Goal: Task Accomplishment & Management: Manage account settings

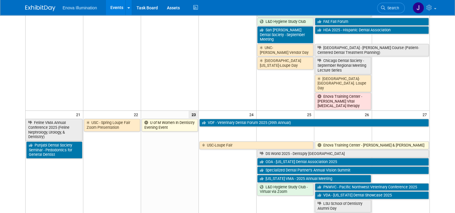
scroll to position [361, 0]
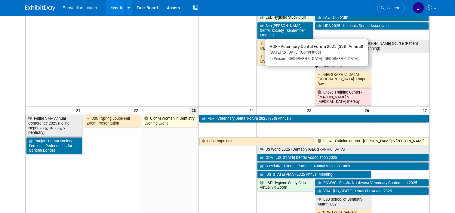
click at [222, 114] on link "VDF - Veterinary Dental Forum 2025 (39th Annual)" at bounding box center [313, 118] width 229 height 8
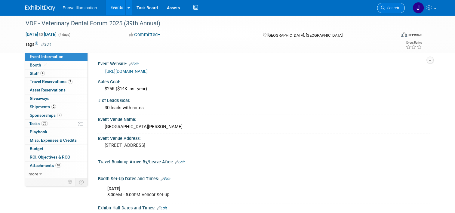
click at [392, 9] on span "Search" at bounding box center [392, 8] width 14 height 5
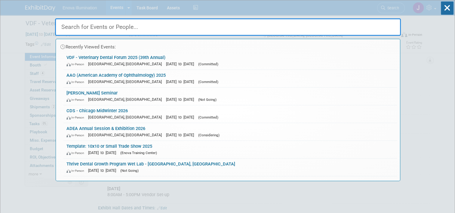
click at [279, 32] on input "text" at bounding box center [228, 26] width 346 height 17
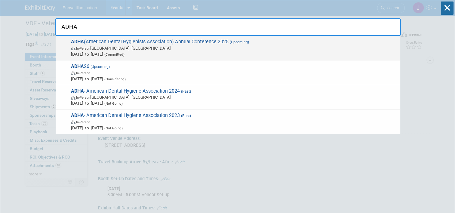
type input "ADHA"
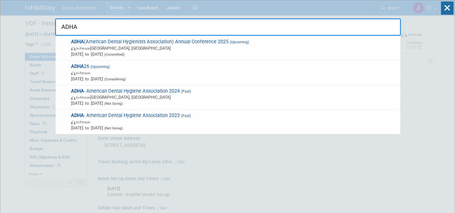
click at [147, 44] on span "ADHA (American Dental Hygienists Association) Annual Conference 2025 (Upcoming)…" at bounding box center [233, 48] width 328 height 18
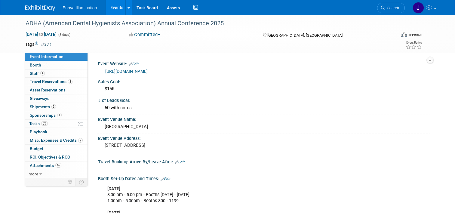
click at [52, 83] on span "Travel Reservations 3" at bounding box center [51, 81] width 43 height 5
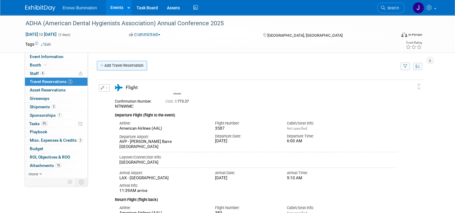
click at [109, 64] on link "Add Travel Reservation" at bounding box center [122, 66] width 50 height 10
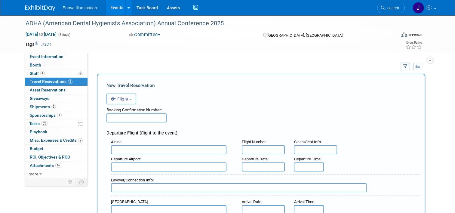
click at [110, 66] on td "Add Travel Reservation" at bounding box center [245, 67] width 306 height 13
click at [117, 115] on input "text" at bounding box center [136, 117] width 60 height 9
click at [46, 72] on link "4 Staff 4" at bounding box center [56, 73] width 63 height 8
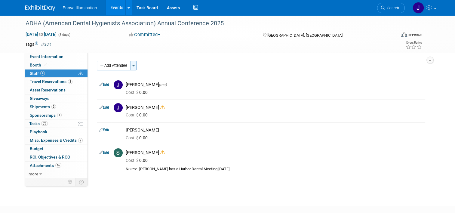
click at [131, 65] on button "Toggle Dropdown" at bounding box center [133, 66] width 6 height 10
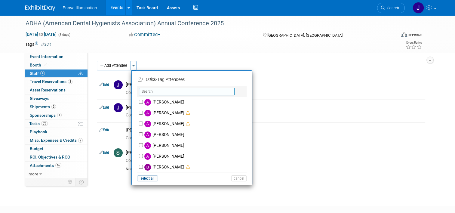
click at [151, 90] on input "text" at bounding box center [187, 92] width 96 height 8
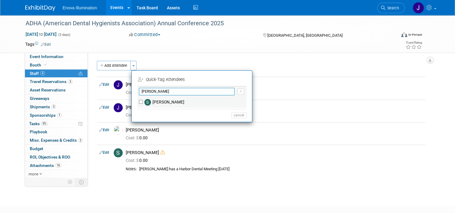
type input "scott"
click at [157, 101] on label "Scott Green" at bounding box center [196, 102] width 106 height 11
click at [143, 101] on input "Scott Green" at bounding box center [141, 102] width 4 height 4
checkbox input "true"
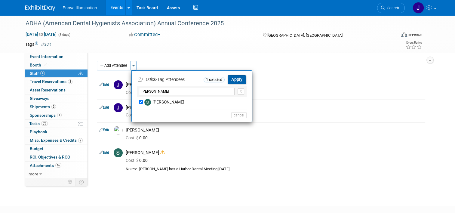
click at [232, 79] on button "Apply" at bounding box center [236, 79] width 18 height 9
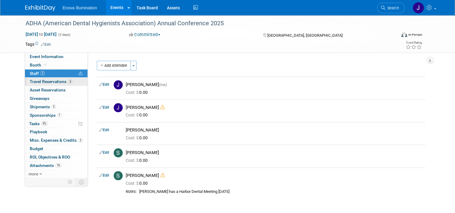
click at [52, 84] on span "Travel Reservations 3" at bounding box center [51, 81] width 43 height 5
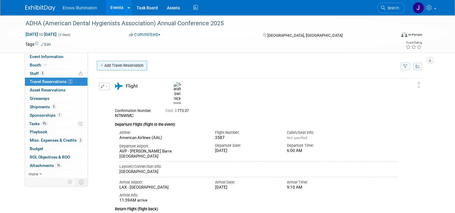
click at [114, 66] on link "Add Travel Reservation" at bounding box center [122, 66] width 50 height 10
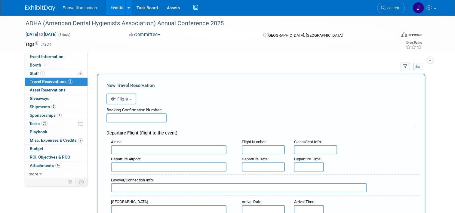
click at [117, 148] on input "text" at bounding box center [168, 149] width 115 height 9
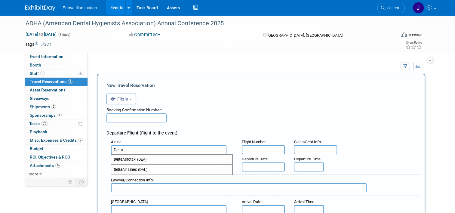
type input "Delta"
click at [249, 150] on input "text" at bounding box center [263, 149] width 43 height 9
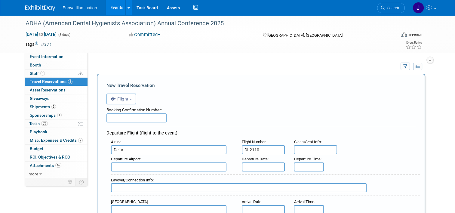
type input "DL2110"
click at [249, 166] on input "text" at bounding box center [263, 166] width 43 height 9
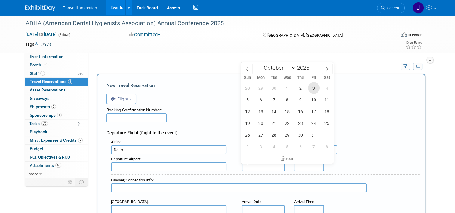
click at [314, 91] on span "3" at bounding box center [314, 88] width 12 height 12
type input "Oct 3, 2025"
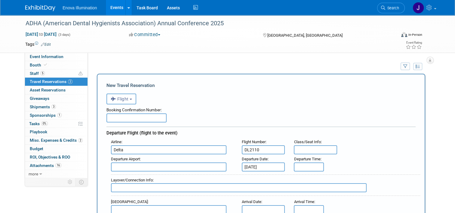
type input "8:00 AM"
click at [300, 168] on input "8:00 AM" at bounding box center [309, 166] width 30 height 9
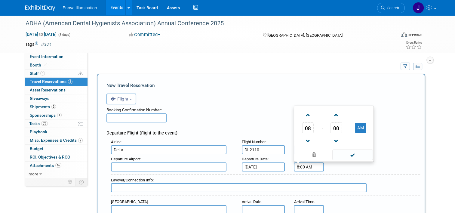
click at [106, 118] on input "text" at bounding box center [136, 117] width 60 height 9
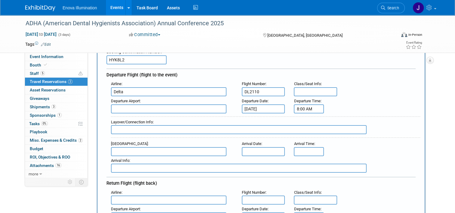
scroll to position [60, 0]
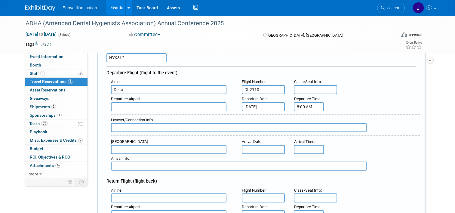
type input "HYK8L2"
click at [133, 87] on input "Delta" at bounding box center [168, 89] width 115 height 9
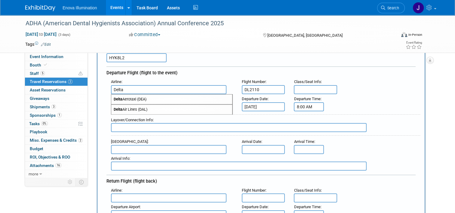
click at [145, 106] on span "Delta Air Lines (DAL)" at bounding box center [171, 110] width 121 height 10
type input "Delta Air Lines (DAL)"
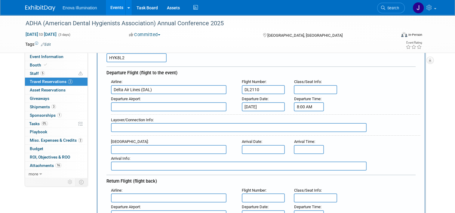
click at [141, 148] on input "text" at bounding box center [168, 149] width 115 height 9
drag, startPoint x: 145, startPoint y: 157, endPoint x: 226, endPoint y: 155, distance: 80.3
click at [146, 157] on span "LAX - Los Angeles International Airport" at bounding box center [171, 159] width 121 height 10
type input "LAX - Los Angeles International Airport"
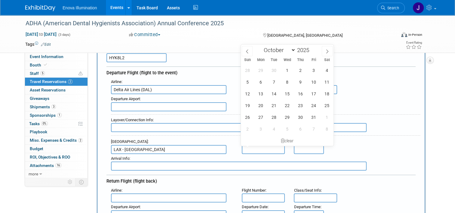
click at [268, 147] on input "text" at bounding box center [263, 149] width 43 height 9
click at [314, 72] on span "3" at bounding box center [314, 70] width 12 height 12
type input "Oct 3, 2025"
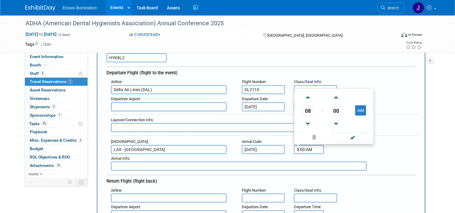
click at [303, 148] on input "8:00 AM" at bounding box center [309, 149] width 30 height 9
click at [307, 108] on span "08" at bounding box center [307, 110] width 11 height 11
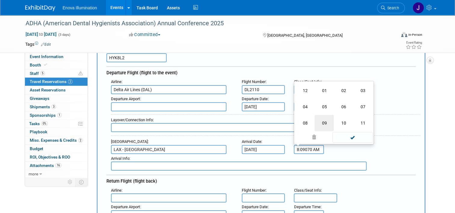
click at [325, 118] on td "09" at bounding box center [323, 123] width 19 height 16
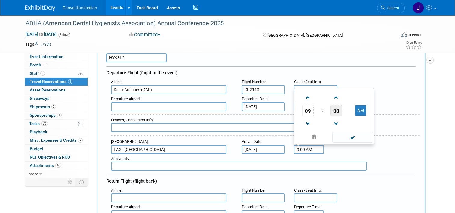
click at [336, 110] on span "00" at bounding box center [335, 110] width 11 height 11
click at [328, 88] on td "05" at bounding box center [323, 90] width 19 height 16
click at [334, 96] on span at bounding box center [336, 97] width 11 height 11
click at [361, 140] on span at bounding box center [352, 137] width 41 height 11
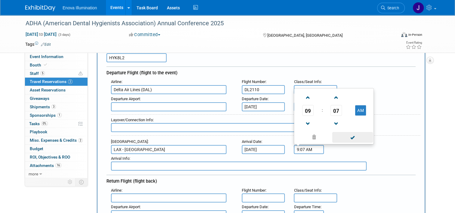
type input "9:07 AM"
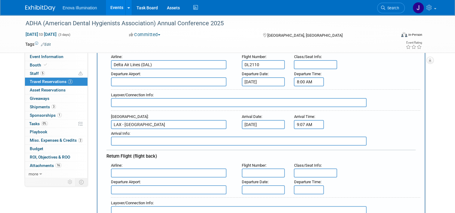
scroll to position [90, 0]
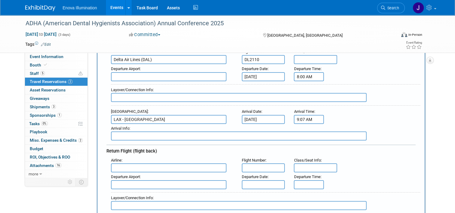
click at [131, 169] on input "text" at bounding box center [168, 167] width 115 height 9
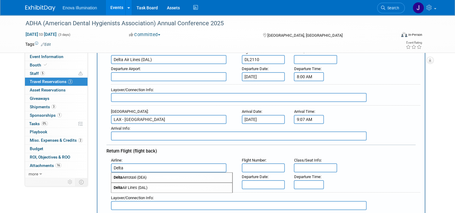
drag, startPoint x: 129, startPoint y: 189, endPoint x: 220, endPoint y: 173, distance: 92.1
click at [129, 189] on span "Delta Air Lines (DAL)" at bounding box center [171, 188] width 121 height 10
type input "Delta Air Lines (DAL)"
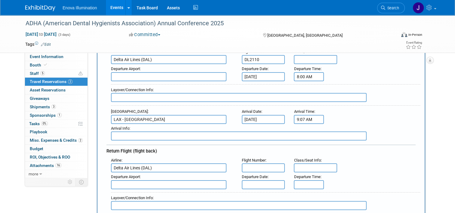
click at [252, 169] on input "text" at bounding box center [263, 167] width 43 height 9
type input "DL2906"
click at [254, 182] on input "text" at bounding box center [263, 184] width 43 height 9
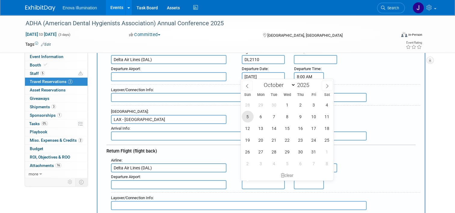
click at [247, 119] on span "5" at bounding box center [248, 117] width 12 height 12
type input "Oct 5, 2025"
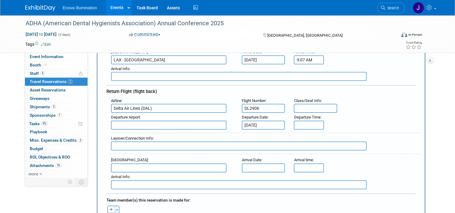
scroll to position [150, 0]
click at [155, 169] on input "text" at bounding box center [168, 167] width 115 height 9
click at [155, 175] on span "FLL - Fort Lauderdale Hollywood International Airport" at bounding box center [171, 177] width 121 height 10
type input "FLL - Fort Lauderdale Hollywood International Airport"
click at [248, 166] on input "text" at bounding box center [263, 167] width 43 height 9
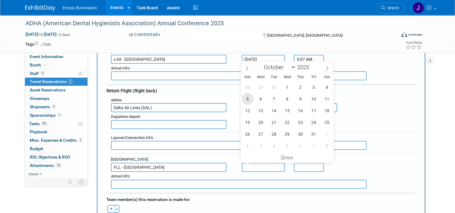
click at [248, 99] on span "5" at bounding box center [248, 99] width 12 height 12
type input "Oct 5, 2025"
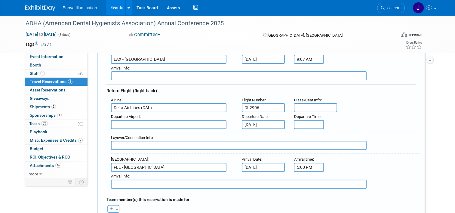
click at [309, 166] on input "5:00 PM" at bounding box center [309, 167] width 30 height 9
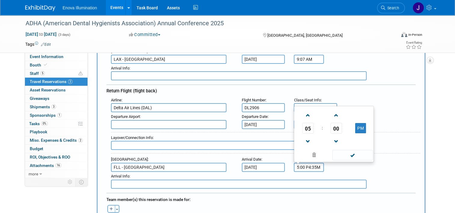
click at [309, 129] on span "05" at bounding box center [307, 128] width 11 height 11
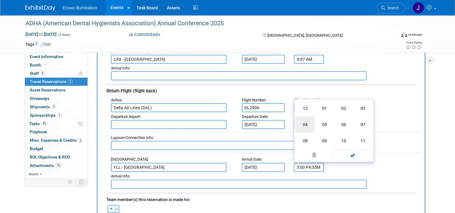
click at [309, 123] on td "04" at bounding box center [304, 124] width 19 height 16
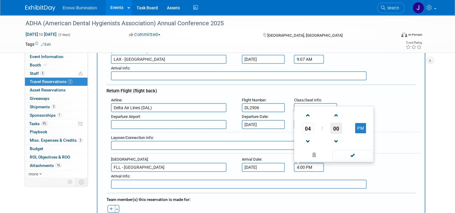
click at [335, 126] on span "00" at bounding box center [335, 128] width 11 height 11
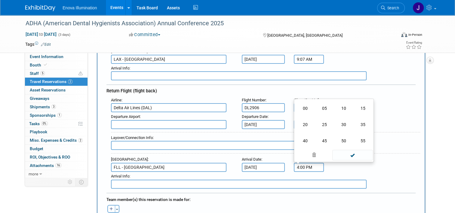
click at [366, 121] on td "35" at bounding box center [362, 124] width 19 height 16
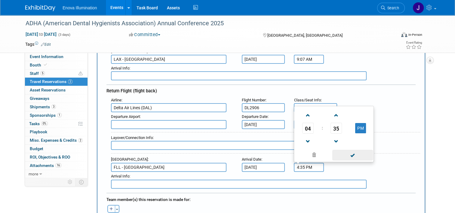
click at [358, 153] on span at bounding box center [352, 155] width 41 height 11
type input "4:35 PM"
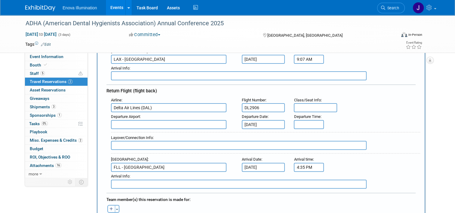
click at [194, 145] on input "text" at bounding box center [238, 145] width 255 height 9
type input "Layover in SLC - Flight DL0745"
click at [161, 122] on input "text" at bounding box center [168, 124] width 115 height 9
click at [154, 133] on span "LAX - Los Angeles International Airport" at bounding box center [171, 134] width 121 height 10
type input "LAX - Los Angeles International Airport"
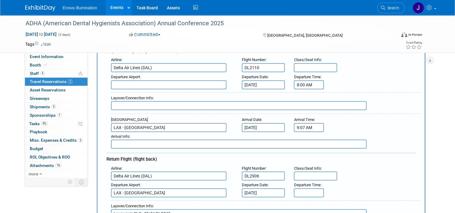
scroll to position [60, 0]
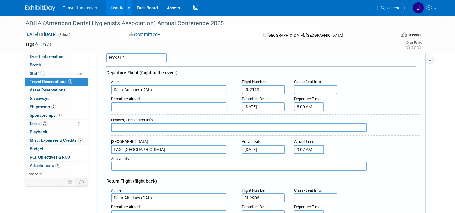
click at [132, 108] on input "text" at bounding box center [168, 106] width 115 height 9
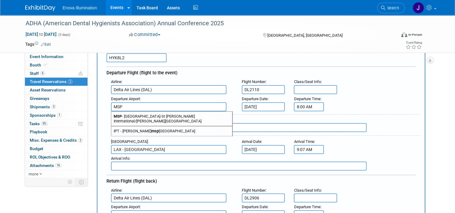
click at [136, 114] on span "MSP - Minneapolis-St Paul International/Wold-Chamberlain Airport" at bounding box center [171, 118] width 121 height 14
type input "MSP - Minneapolis-St Paul International/Wold-Chamberlain Airport"
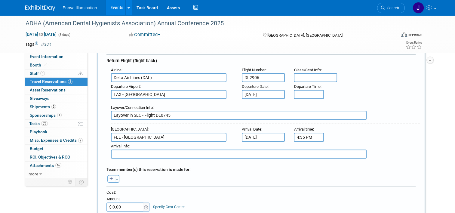
scroll to position [0, 0]
click at [109, 177] on icon "button" at bounding box center [111, 179] width 4 height 4
select select
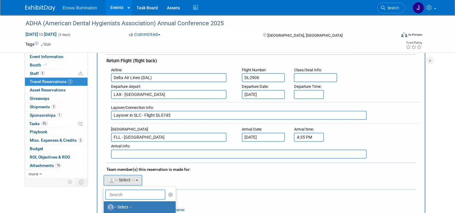
click at [120, 193] on input "text" at bounding box center [135, 194] width 60 height 10
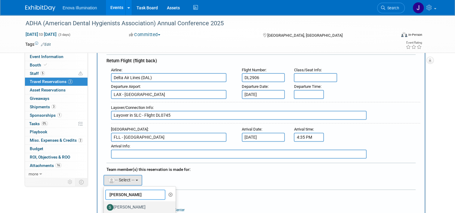
type input "scott"
click at [124, 203] on label "[PERSON_NAME]" at bounding box center [138, 207] width 63 height 10
click at [105, 204] on input "[PERSON_NAME]" at bounding box center [103, 206] width 4 height 4
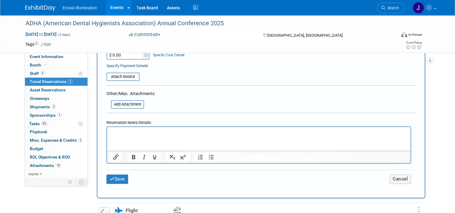
scroll to position [361, 0]
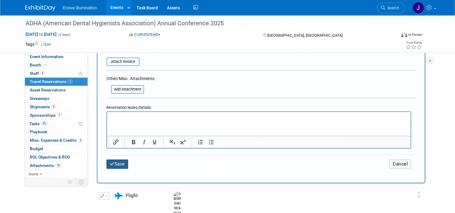
click at [113, 159] on button "Save" at bounding box center [117, 163] width 22 height 9
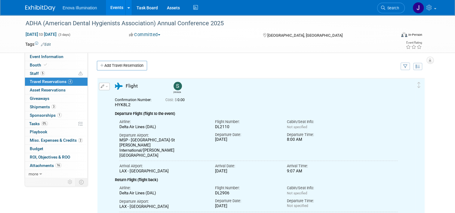
scroll to position [0, 0]
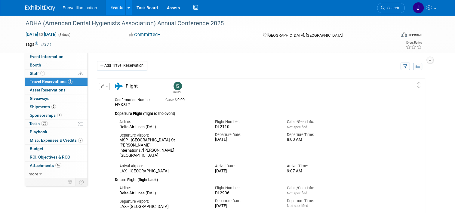
click at [43, 10] on img at bounding box center [40, 8] width 30 height 6
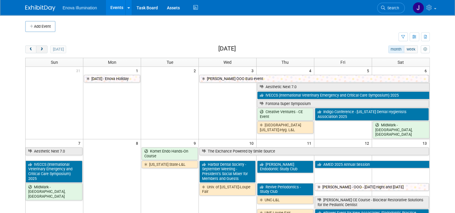
click at [39, 50] on span "next" at bounding box center [41, 49] width 5 height 4
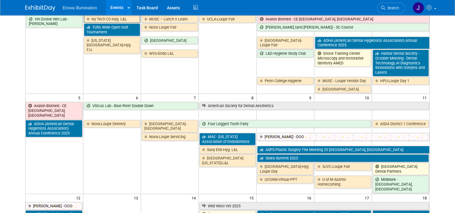
scroll to position [60, 0]
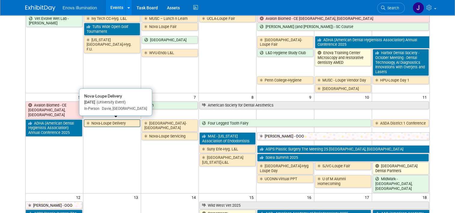
click at [103, 122] on link "Nova-Loupe Delivery" at bounding box center [112, 123] width 56 height 8
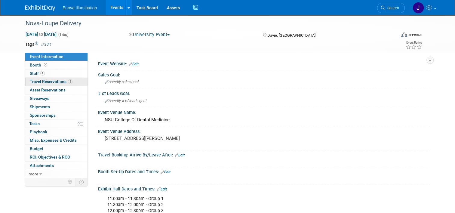
click at [46, 79] on span "Travel Reservations 1" at bounding box center [51, 81] width 43 height 5
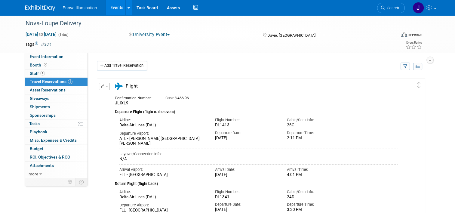
click at [104, 85] on button "button" at bounding box center [104, 87] width 11 height 8
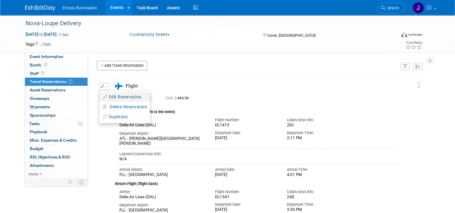
click at [112, 96] on button "Edit Reservation" at bounding box center [124, 97] width 51 height 9
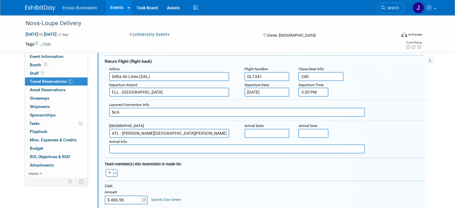
scroll to position [190, 0]
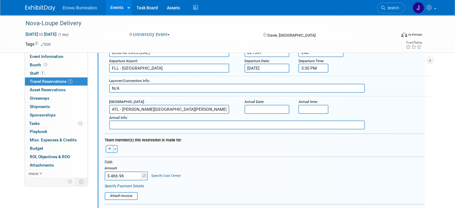
click at [108, 149] on icon "button" at bounding box center [109, 149] width 3 height 4
select select
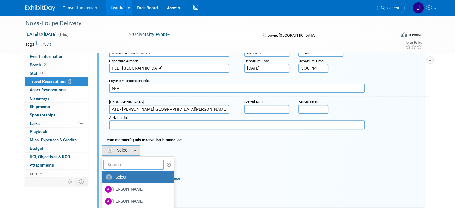
click at [116, 163] on input "text" at bounding box center [133, 165] width 60 height 10
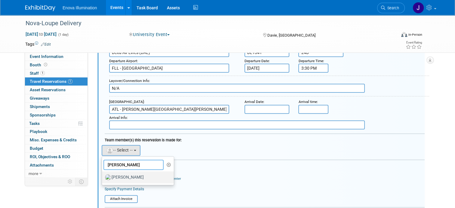
type input "eric"
click at [119, 181] on label "Eric Field" at bounding box center [136, 178] width 63 height 10
click at [103, 179] on input "Eric Field" at bounding box center [101, 177] width 4 height 4
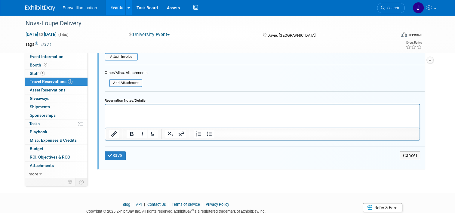
scroll to position [340, 0]
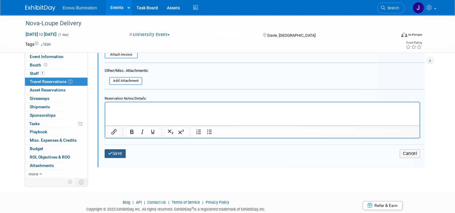
click at [116, 153] on button "Save" at bounding box center [115, 153] width 21 height 9
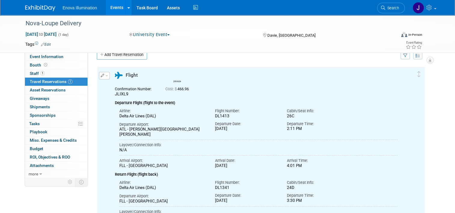
scroll to position [7, 0]
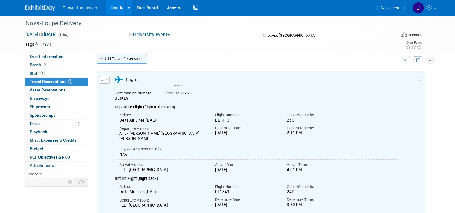
click at [114, 56] on link "Add Travel Reservation" at bounding box center [122, 59] width 50 height 10
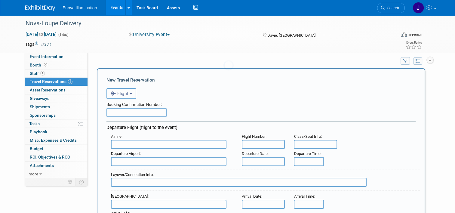
scroll to position [0, 0]
click at [121, 94] on span "Flight" at bounding box center [120, 93] width 18 height 5
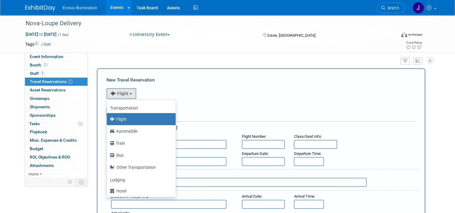
click at [176, 98] on div "<i class="fas fa-plane" style="padding: 6px 4px 6px 1px;"></i> Flight <i class=…" at bounding box center [260, 93] width 309 height 12
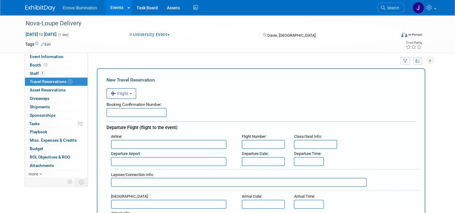
click at [127, 142] on input "text" at bounding box center [168, 144] width 115 height 9
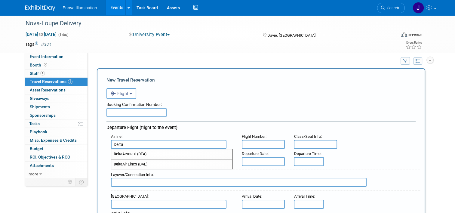
click at [136, 162] on span "Delta Air Lines (DAL)" at bounding box center [171, 164] width 121 height 10
type input "Delta Air Lines (DAL)"
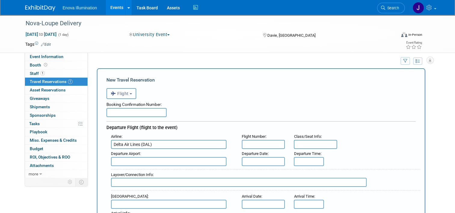
click at [135, 111] on input "text" at bounding box center [136, 112] width 60 height 9
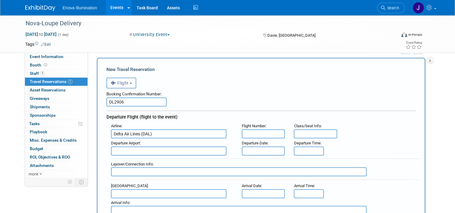
scroll to position [35, 0]
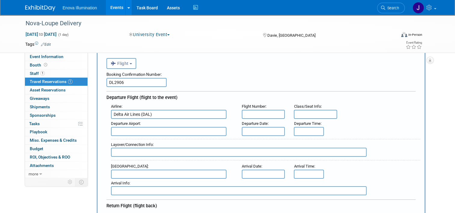
type input "DL2906"
click at [247, 114] on input "text" at bounding box center [263, 114] width 43 height 9
type input "DL"
drag, startPoint x: 130, startPoint y: 84, endPoint x: 59, endPoint y: 78, distance: 72.1
click at [88, 84] on div "Event Website: Edit Sales Goal: Specify sales goal # of Leads Goal: Specify # o…" at bounding box center [259, 79] width 342 height 124
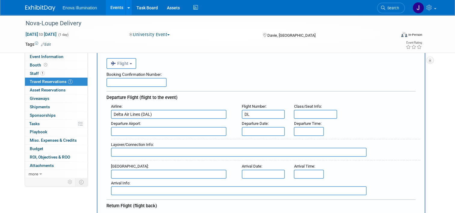
click at [255, 114] on input "DL" at bounding box center [263, 114] width 43 height 9
type input "DL2906"
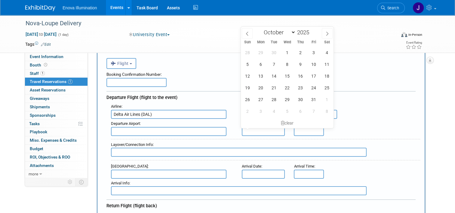
click at [275, 128] on input "text" at bounding box center [263, 131] width 43 height 9
click at [251, 64] on span "5" at bounding box center [248, 64] width 12 height 12
type input "Oct 5, 2025"
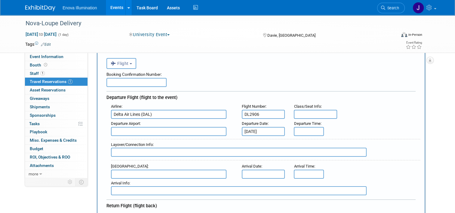
click at [154, 152] on input "text" at bounding box center [238, 152] width 255 height 9
type input "Layover in SLC - DL0745"
click at [144, 176] on input "text" at bounding box center [168, 173] width 115 height 9
drag, startPoint x: 136, startPoint y: 182, endPoint x: 221, endPoint y: 181, distance: 84.1
click at [136, 181] on span "FLL - Fort Lauderdale Hollywood International Airport" at bounding box center [171, 184] width 121 height 10
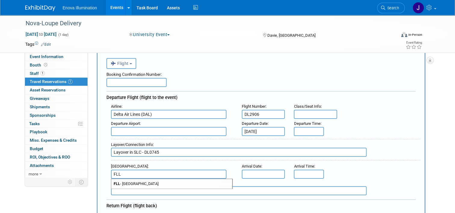
type input "FLL - Fort Lauderdale Hollywood International Airport"
click at [254, 175] on input "text" at bounding box center [263, 173] width 43 height 9
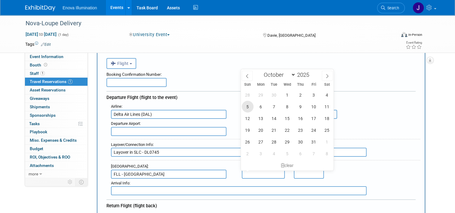
click at [246, 108] on span "5" at bounding box center [248, 107] width 12 height 12
type input "Oct 5, 2025"
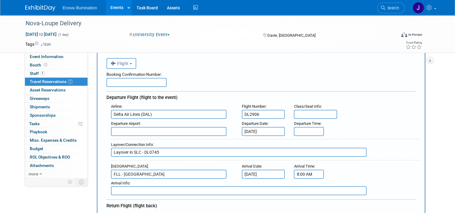
click at [308, 173] on input "8:00 AM" at bounding box center [309, 173] width 30 height 9
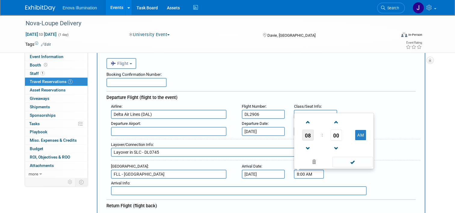
click at [308, 136] on span "08" at bounding box center [307, 135] width 11 height 11
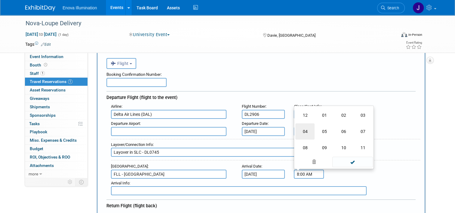
click at [305, 130] on td "04" at bounding box center [304, 131] width 19 height 16
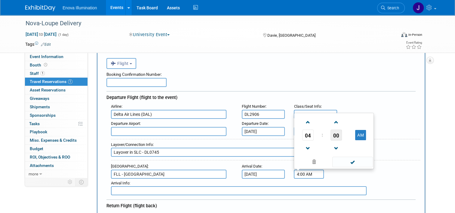
click at [339, 131] on span "00" at bounding box center [335, 135] width 11 height 11
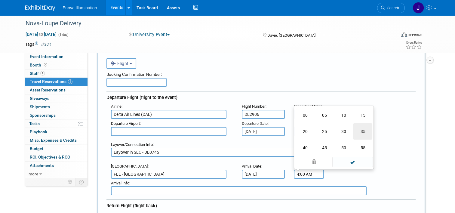
click at [361, 129] on td "35" at bounding box center [362, 131] width 19 height 16
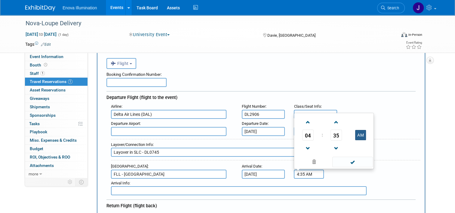
click at [358, 135] on button "AM" at bounding box center [360, 135] width 11 height 10
type input "4:35 PM"
click at [346, 160] on span at bounding box center [352, 162] width 41 height 11
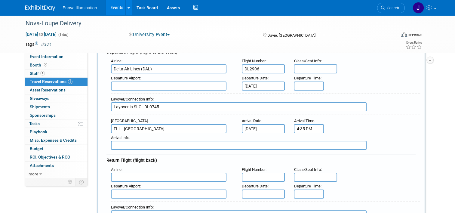
scroll to position [96, 0]
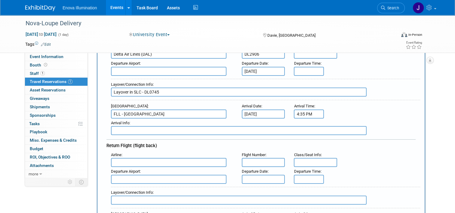
click at [147, 163] on input "text" at bounding box center [168, 162] width 115 height 9
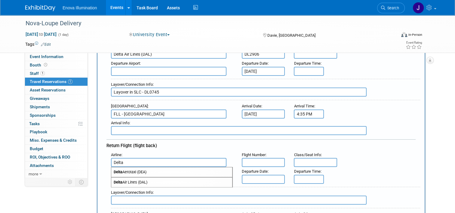
click at [151, 178] on span "Delta Air Lines (DAL)" at bounding box center [171, 182] width 121 height 10
type input "Delta Air Lines (DAL)"
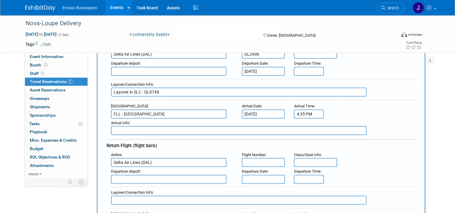
click at [256, 157] on div "Flight Number :" at bounding box center [263, 154] width 43 height 7
click at [255, 160] on input "text" at bounding box center [263, 162] width 43 height 9
type input "DL1945"
click at [258, 175] on input "text" at bounding box center [263, 179] width 43 height 9
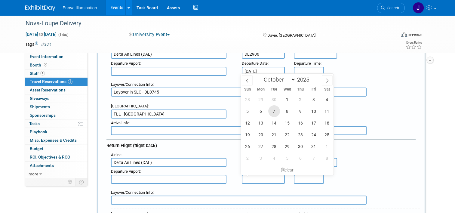
click at [274, 110] on span "7" at bounding box center [274, 111] width 12 height 12
type input "Oct 7, 2025"
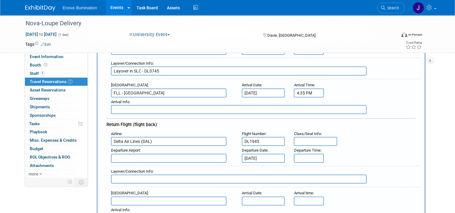
scroll to position [126, 0]
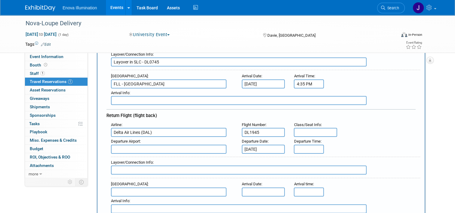
click at [132, 188] on input "text" at bounding box center [168, 191] width 115 height 9
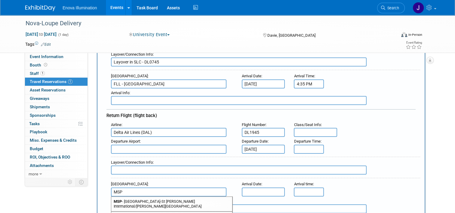
drag, startPoint x: 140, startPoint y: 200, endPoint x: 207, endPoint y: 197, distance: 66.8
click at [140, 200] on span "MSP - Minneapolis-St Paul International/Wold-Chamberlain Airport" at bounding box center [171, 204] width 121 height 14
type input "MSP - Minneapolis-St Paul International/Wold-Chamberlain Airport"
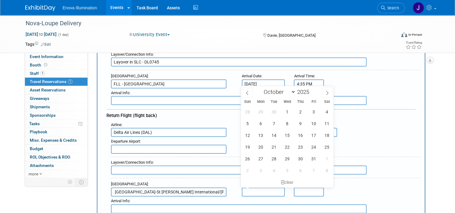
scroll to position [0, 0]
click at [258, 190] on input "text" at bounding box center [263, 191] width 43 height 9
drag, startPoint x: 273, startPoint y: 126, endPoint x: 283, endPoint y: 148, distance: 24.2
click at [273, 126] on span "7" at bounding box center [274, 123] width 12 height 12
type input "Oct 7, 2025"
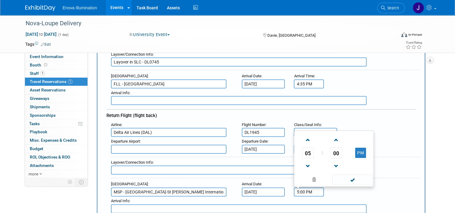
click at [302, 188] on input "5:00 PM" at bounding box center [309, 191] width 30 height 9
drag, startPoint x: 345, startPoint y: 151, endPoint x: 341, endPoint y: 151, distance: 3.9
click at [345, 151] on td "00" at bounding box center [335, 152] width 25 height 11
click at [337, 151] on span "00" at bounding box center [335, 152] width 11 height 11
click at [343, 144] on td "30" at bounding box center [343, 149] width 19 height 16
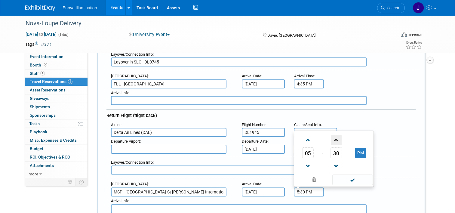
click at [338, 139] on span at bounding box center [336, 140] width 11 height 11
type input "5:32 PM"
click at [353, 178] on span at bounding box center [352, 179] width 41 height 11
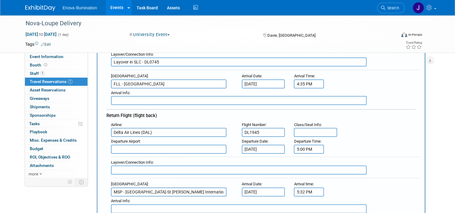
click at [300, 148] on input "5:00 PM" at bounding box center [309, 149] width 30 height 9
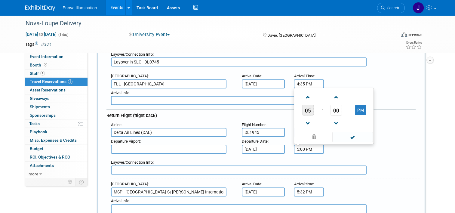
click at [309, 110] on span "05" at bounding box center [307, 110] width 11 height 11
click at [342, 90] on td "02" at bounding box center [343, 90] width 19 height 16
click at [337, 105] on span "00" at bounding box center [335, 110] width 11 height 11
click at [310, 120] on td "40" at bounding box center [304, 122] width 19 height 16
type input "2:40 PM"
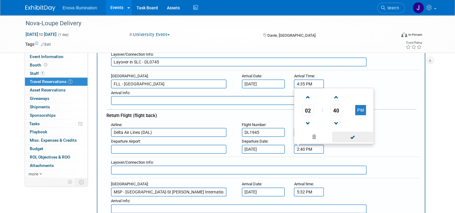
click at [350, 137] on span at bounding box center [352, 137] width 41 height 11
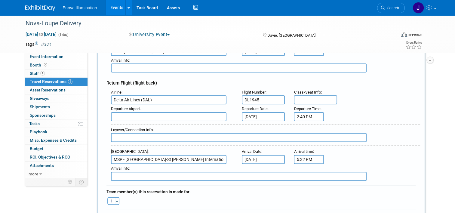
scroll to position [186, 0]
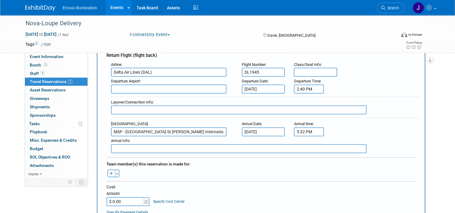
click at [107, 170] on button "button" at bounding box center [111, 173] width 8 height 8
select select
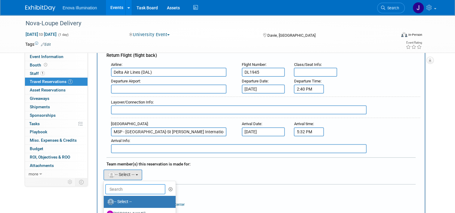
click at [117, 184] on input "text" at bounding box center [135, 189] width 60 height 10
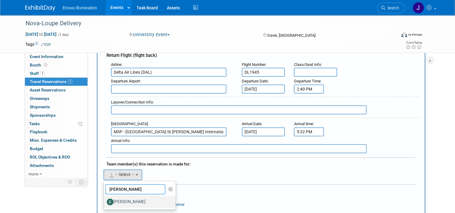
type input "scott"
click at [119, 198] on label "[PERSON_NAME]" at bounding box center [138, 202] width 63 height 10
click at [105, 199] on input "[PERSON_NAME]" at bounding box center [103, 201] width 4 height 4
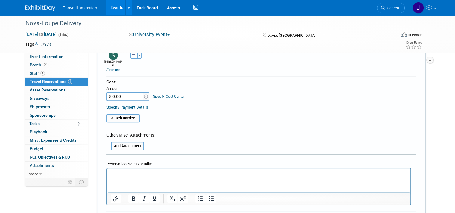
scroll to position [306, 0]
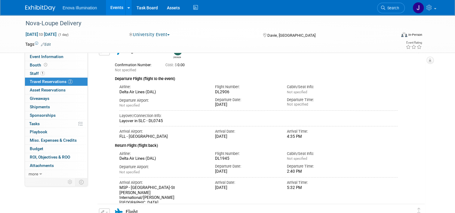
scroll to position [30, 0]
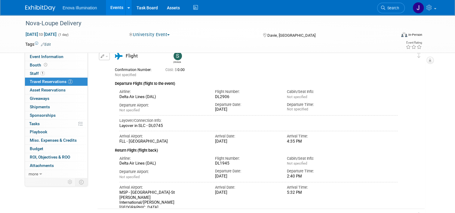
click at [103, 58] on button "button" at bounding box center [104, 57] width 11 height 8
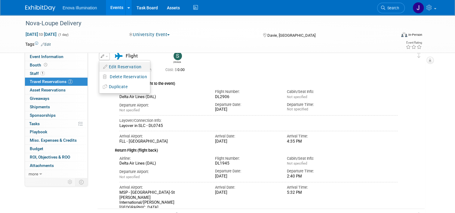
click at [109, 64] on button "Edit Reservation" at bounding box center [124, 67] width 51 height 9
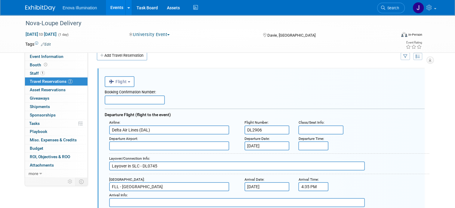
scroll to position [0, 0]
click at [126, 144] on input "text" at bounding box center [169, 146] width 120 height 9
click at [142, 154] on span "LAX - Los Angeles International Airport" at bounding box center [171, 155] width 125 height 9
type input "LAX - Los Angeles International Airport"
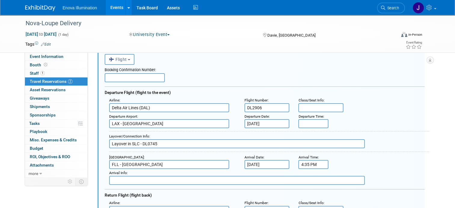
scroll to position [40, 0]
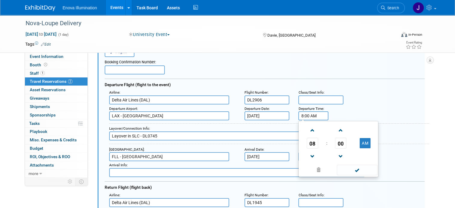
click at [309, 117] on input "8:00 AM" at bounding box center [313, 115] width 30 height 9
click at [310, 143] on span "08" at bounding box center [312, 143] width 11 height 11
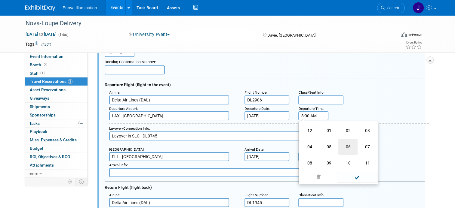
click at [348, 145] on td "06" at bounding box center [347, 147] width 19 height 16
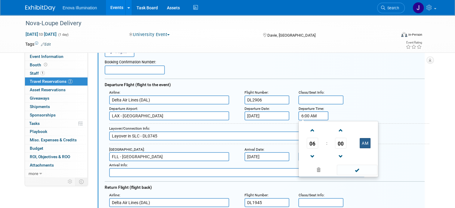
click at [364, 144] on button "AM" at bounding box center [364, 143] width 11 height 10
drag, startPoint x: 359, startPoint y: 142, endPoint x: 359, endPoint y: 145, distance: 3.0
click at [359, 142] on button "PM" at bounding box center [364, 143] width 11 height 10
type input "6:00 AM"
click at [350, 171] on span at bounding box center [357, 170] width 41 height 11
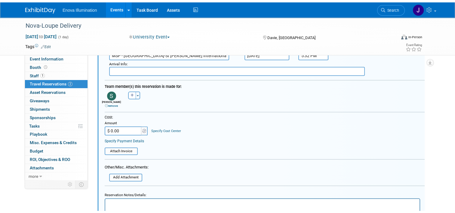
scroll to position [280, 0]
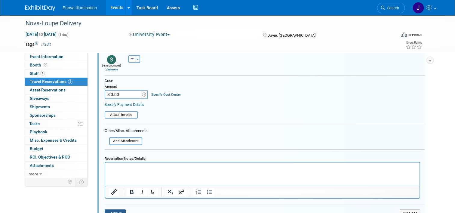
click at [114, 210] on button "Save" at bounding box center [115, 213] width 21 height 9
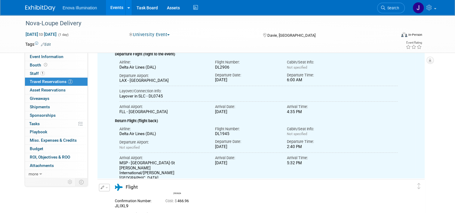
scroll to position [60, 0]
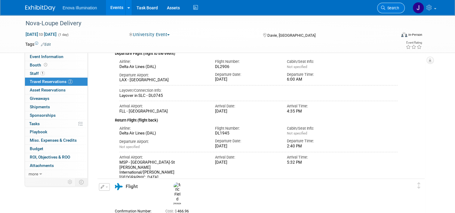
click at [385, 6] on icon at bounding box center [383, 8] width 4 height 4
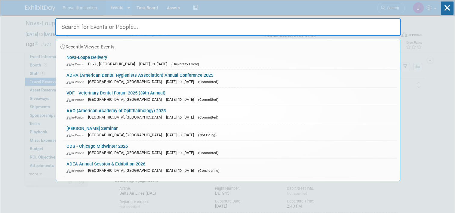
click at [289, 25] on input "text" at bounding box center [228, 26] width 346 height 17
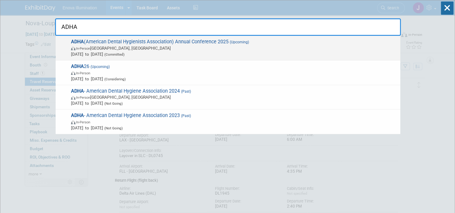
type input "ADHA"
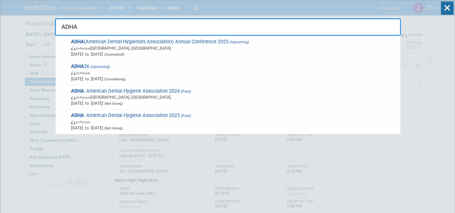
drag, startPoint x: 165, startPoint y: 40, endPoint x: 161, endPoint y: 39, distance: 4.0
click at [164, 40] on span "ADHA (American Dental Hygienists Association) Annual Conference 2025 (Upcoming)…" at bounding box center [233, 48] width 328 height 18
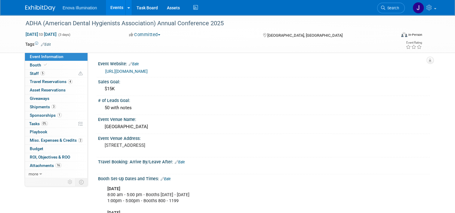
click at [43, 79] on span "Travel Reservations 4" at bounding box center [51, 81] width 43 height 5
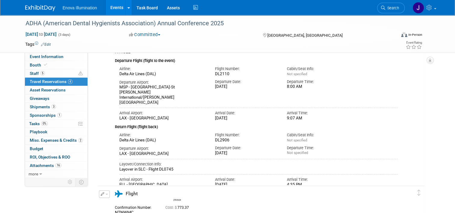
scroll to position [30, 0]
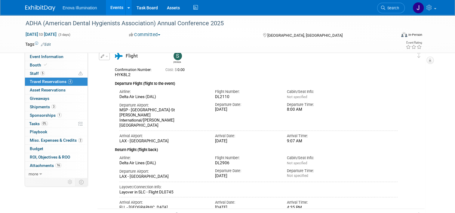
click at [103, 57] on button "button" at bounding box center [104, 57] width 11 height 8
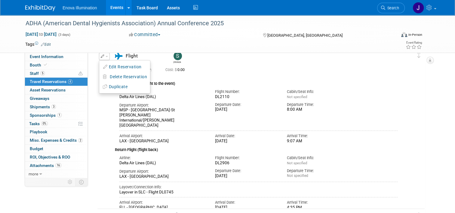
click at [126, 68] on button "Edit Reservation" at bounding box center [124, 67] width 51 height 9
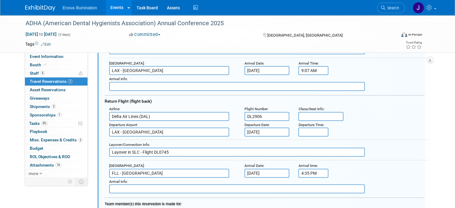
scroll to position [130, 0]
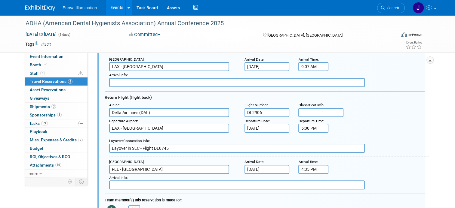
click at [314, 128] on input "5:00 PM" at bounding box center [313, 128] width 30 height 9
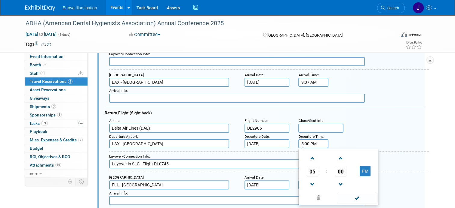
scroll to position [100, 0]
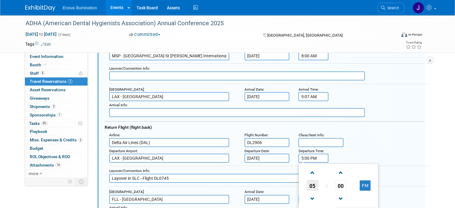
click at [304, 185] on td "05" at bounding box center [312, 185] width 25 height 11
click at [310, 184] on span "05" at bounding box center [312, 185] width 11 height 11
click at [345, 188] on td "06" at bounding box center [347, 189] width 19 height 16
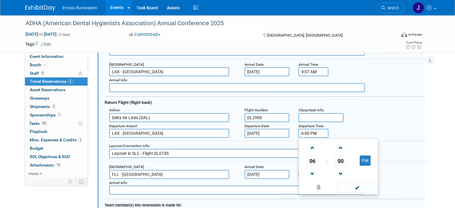
scroll to position [130, 0]
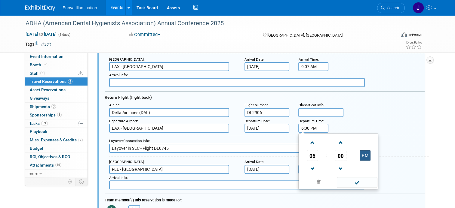
drag, startPoint x: 366, startPoint y: 154, endPoint x: 365, endPoint y: 158, distance: 4.4
click at [366, 154] on button "PM" at bounding box center [364, 156] width 11 height 10
type input "6:00 AM"
click at [359, 184] on span at bounding box center [357, 182] width 41 height 11
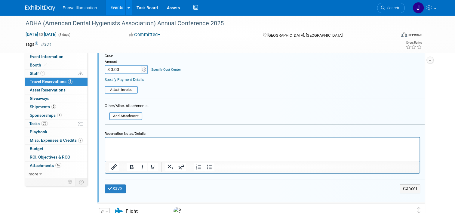
scroll to position [310, 0]
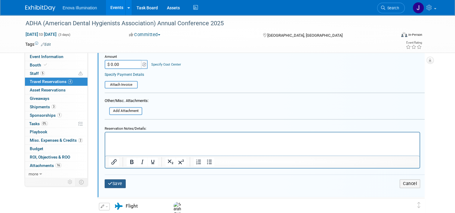
click at [110, 182] on button "Save" at bounding box center [115, 183] width 21 height 9
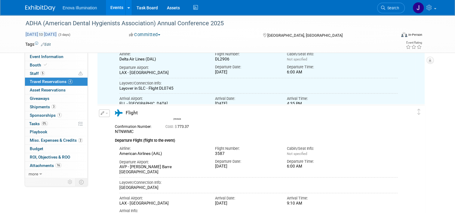
scroll to position [10, 0]
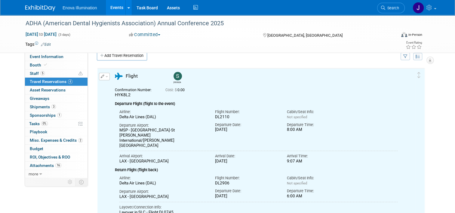
click at [36, 12] on div "Enova Illumination Events Add Event Bulk Upload Events Shareable Event Boards R…" at bounding box center [227, 7] width 404 height 15
click at [38, 8] on img at bounding box center [40, 8] width 30 height 6
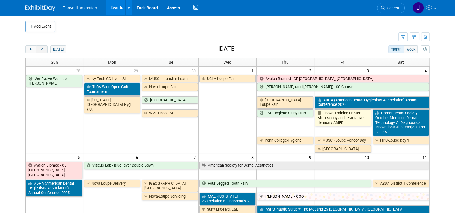
click at [41, 49] on button "next" at bounding box center [41, 49] width 11 height 8
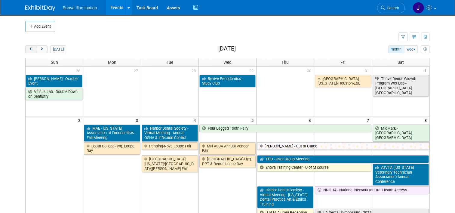
click at [30, 50] on button "prev" at bounding box center [30, 49] width 11 height 8
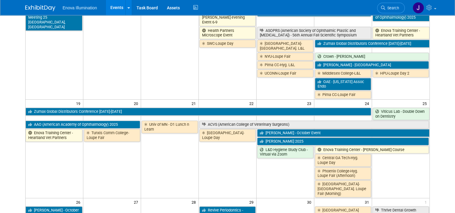
scroll to position [270, 0]
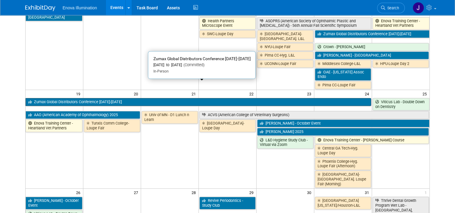
click at [148, 98] on link "Zumax Global Distributors Conference [DATE]-[DATE]" at bounding box center [198, 102] width 345 height 8
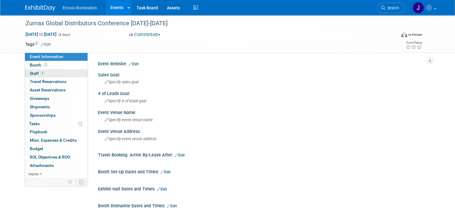
click at [56, 74] on link "1 Staff 1" at bounding box center [56, 73] width 63 height 8
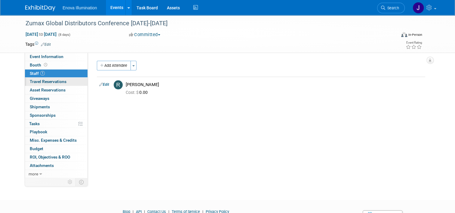
click at [56, 78] on link "0 Travel Reservations 0" at bounding box center [56, 82] width 63 height 8
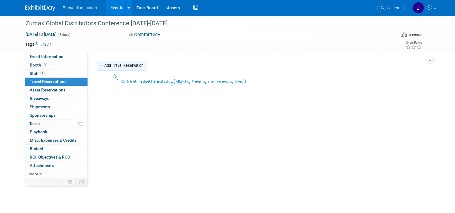
click at [106, 66] on link "Add Travel Reservation" at bounding box center [122, 66] width 50 height 10
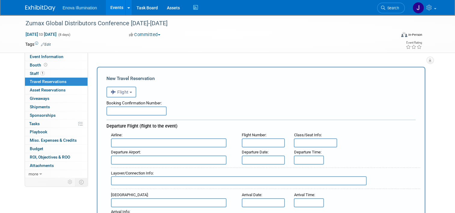
click at [54, 83] on span "Travel Reservations 0" at bounding box center [48, 81] width 37 height 5
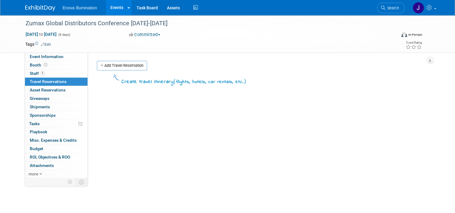
click at [206, 44] on td at bounding box center [203, 44] width 304 height 6
